Goal: Task Accomplishment & Management: Manage account settings

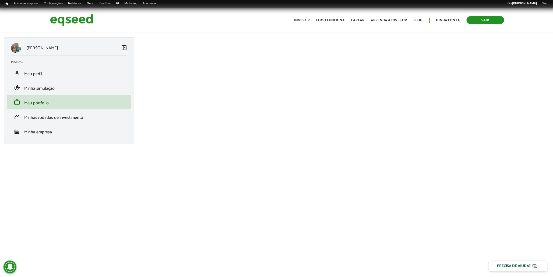
click at [488, 23] on div "Toggle navigation Início Investir Como funciona Captar Aprenda a investir Blog …" at bounding box center [399, 20] width 215 height 14
click at [489, 21] on link "Sair" at bounding box center [486, 20] width 38 height 8
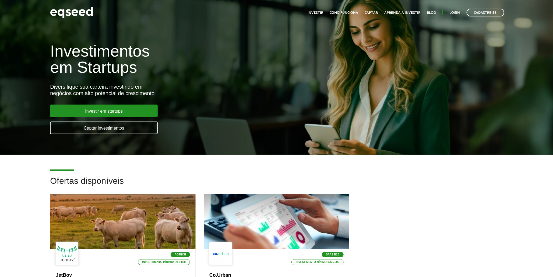
click at [456, 7] on div "Toggle navigation Início Investir Como funciona Captar Aprenda a investir Blog …" at bounding box center [406, 12] width 202 height 14
click at [457, 12] on link "Login" at bounding box center [455, 12] width 10 height 3
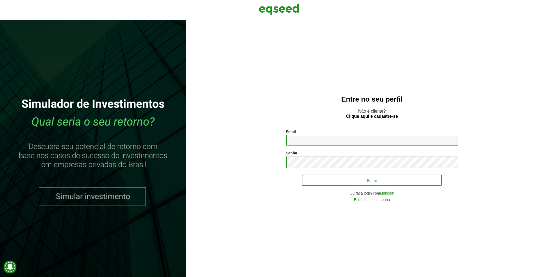
type input "**********"
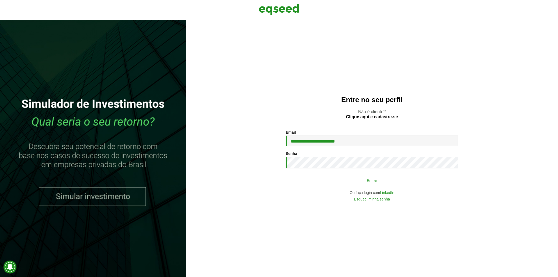
click at [356, 178] on button "Entrar" at bounding box center [372, 180] width 140 height 10
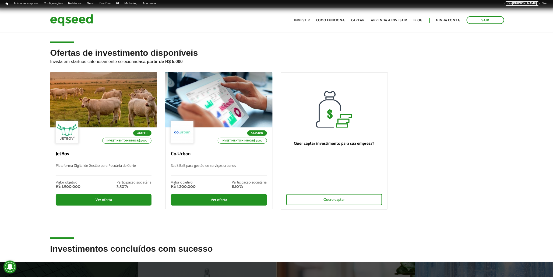
click at [514, 2] on strong "[PERSON_NAME]" at bounding box center [524, 3] width 25 height 3
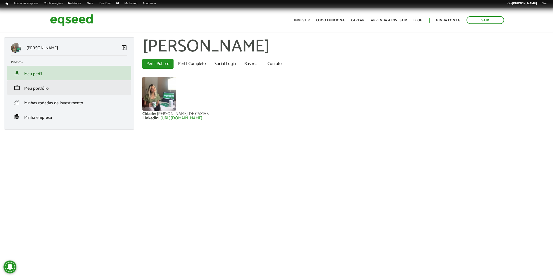
click at [44, 83] on li "work Meu portfólio" at bounding box center [69, 87] width 124 height 15
click at [46, 85] on span "Meu portfólio" at bounding box center [36, 88] width 24 height 7
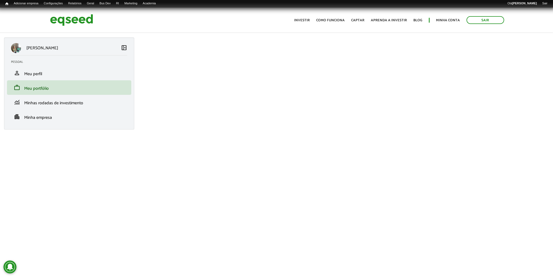
drag, startPoint x: 276, startPoint y: 225, endPoint x: 322, endPoint y: 278, distance: 70.2
click at [322, 276] on html "Sair Toggle navigation Toggle navigation Início Investir Como funciona" at bounding box center [276, 138] width 553 height 277
click at [36, 77] on span "Meu perfil" at bounding box center [33, 73] width 18 height 7
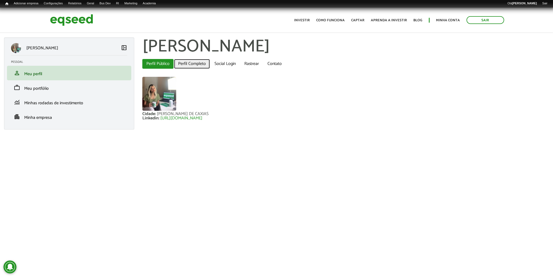
click at [191, 67] on link "Perfil Completo" at bounding box center [192, 64] width 36 height 10
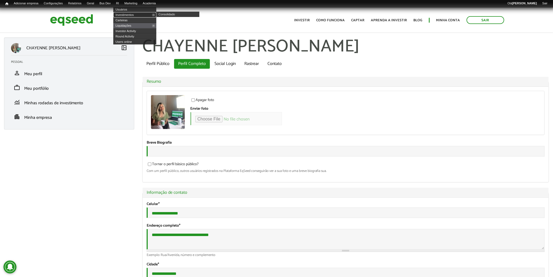
click at [131, 14] on link "Investimentos" at bounding box center [134, 14] width 43 height 5
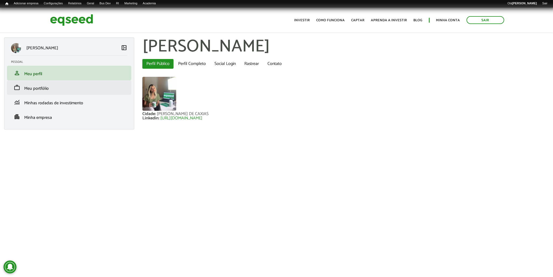
click at [39, 93] on li "work Meu portfólio" at bounding box center [69, 87] width 124 height 15
click at [40, 89] on span "Meu portfólio" at bounding box center [36, 88] width 24 height 7
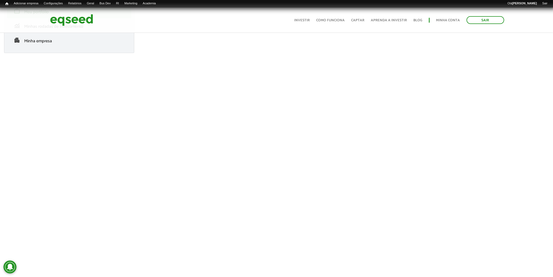
scroll to position [90, 0]
